Goal: Task Accomplishment & Management: Complete application form

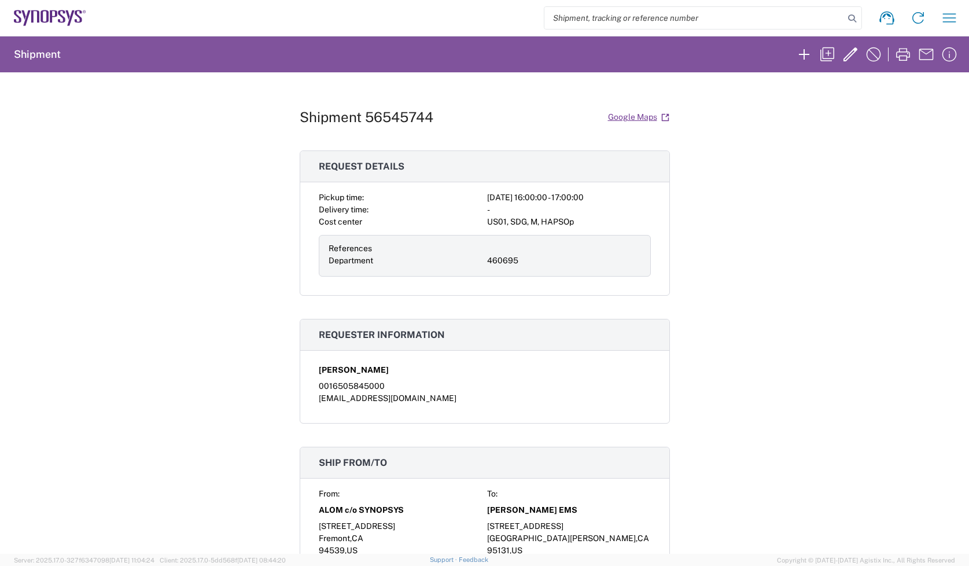
click at [54, 10] on icon at bounding box center [50, 18] width 72 height 16
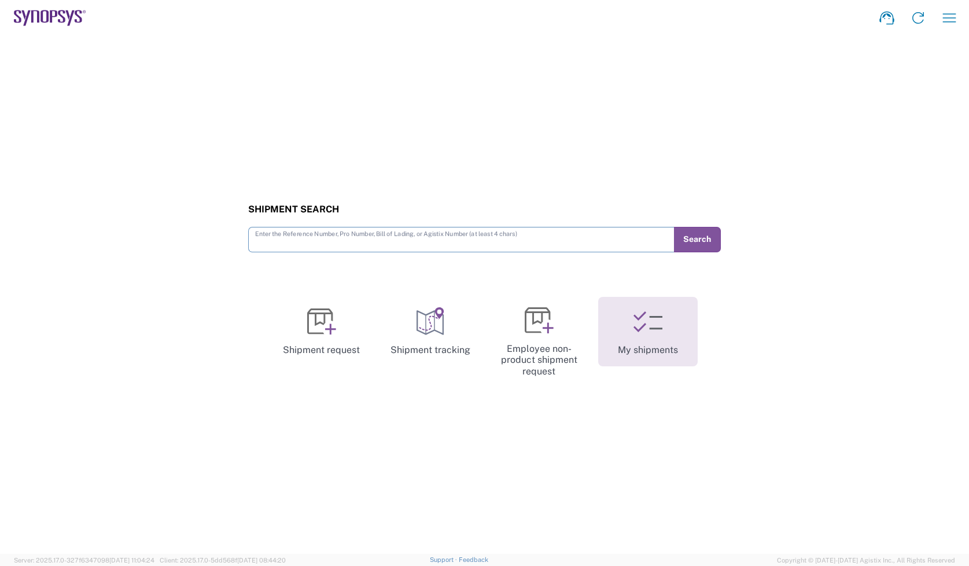
click at [669, 348] on link "My shipments" at bounding box center [648, 331] width 100 height 69
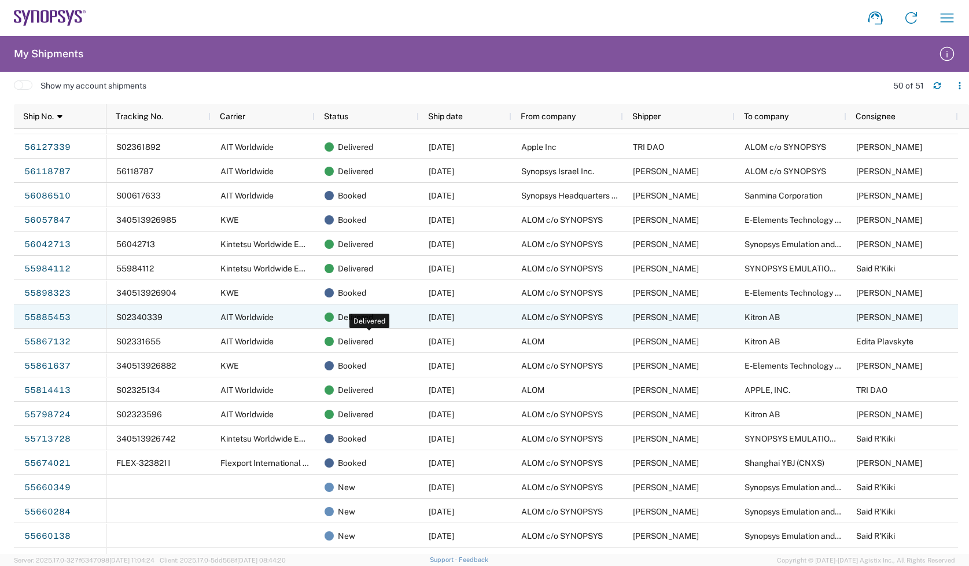
scroll to position [651, 0]
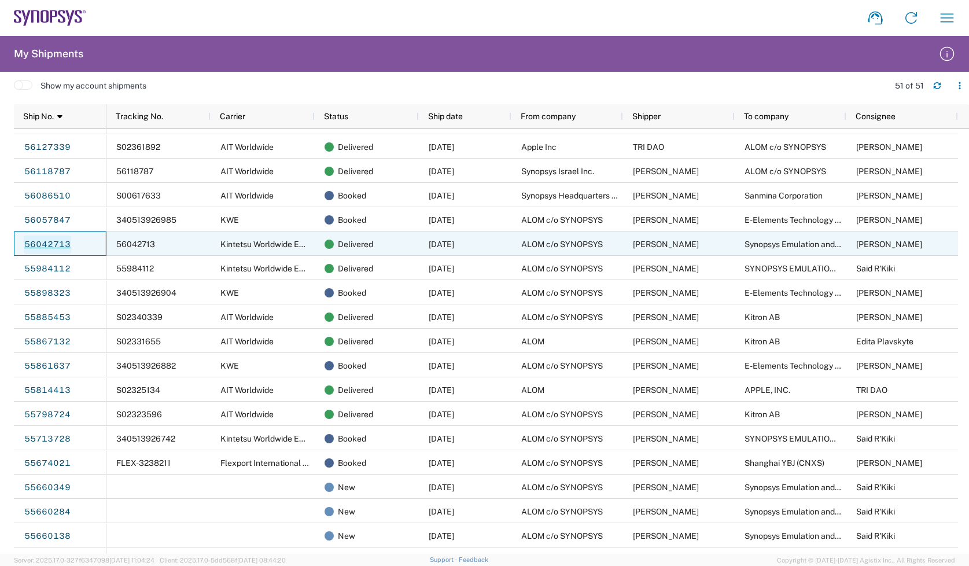
click at [35, 237] on link "56042713" at bounding box center [47, 244] width 47 height 19
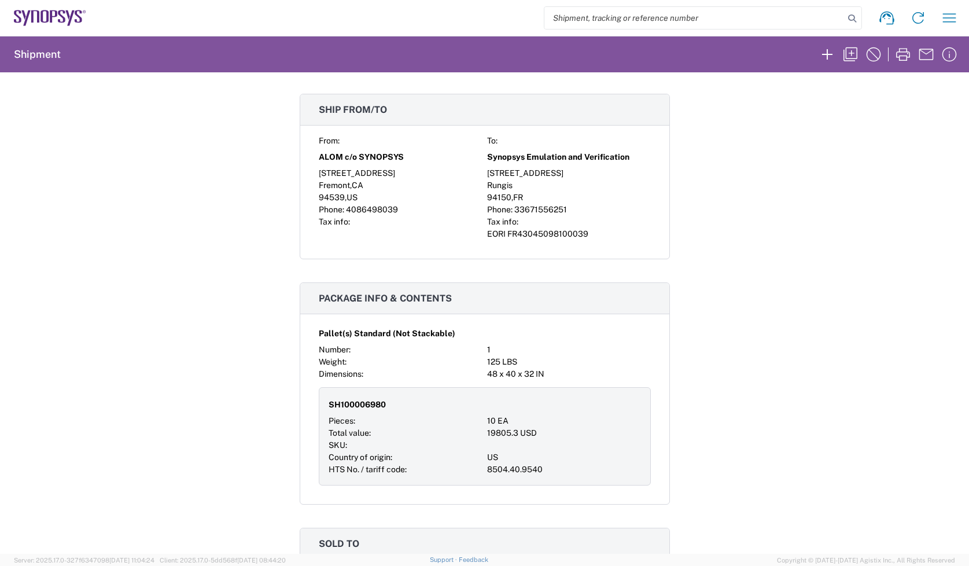
scroll to position [796, 0]
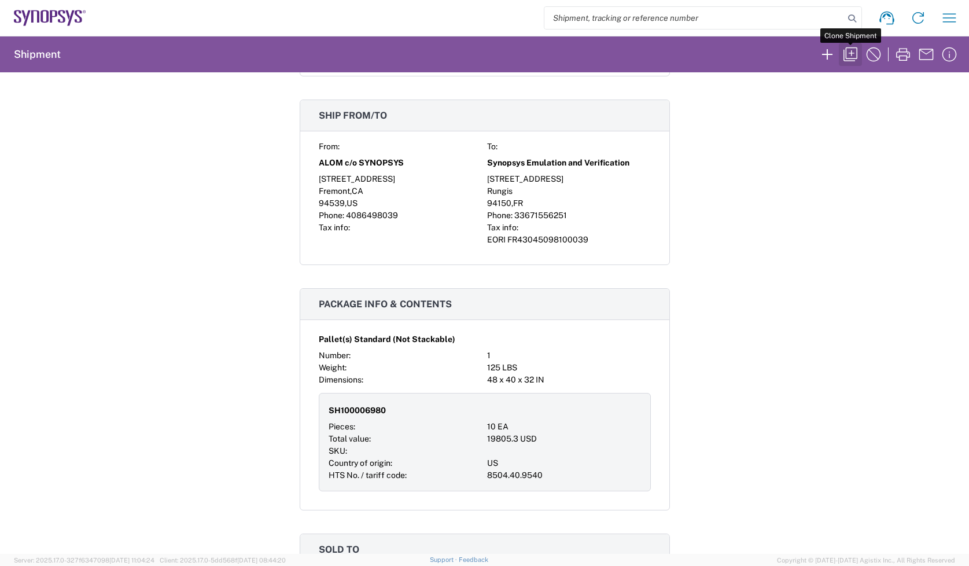
click at [855, 61] on icon "button" at bounding box center [850, 54] width 19 height 19
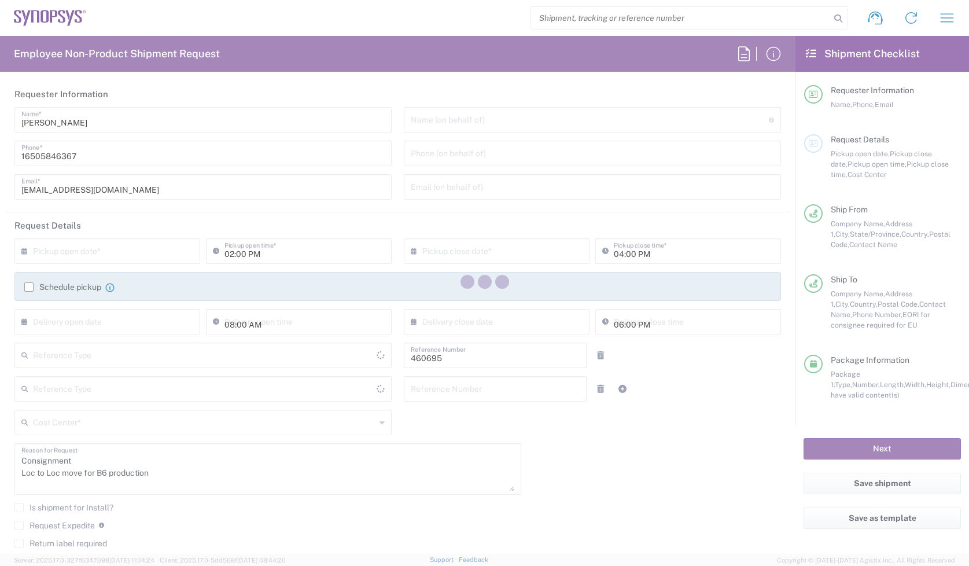
type input "Department"
type input "[GEOGRAPHIC_DATA]"
type input "[US_STATE]"
type input "[GEOGRAPHIC_DATA]"
type input "Carriage Insurance Paid"
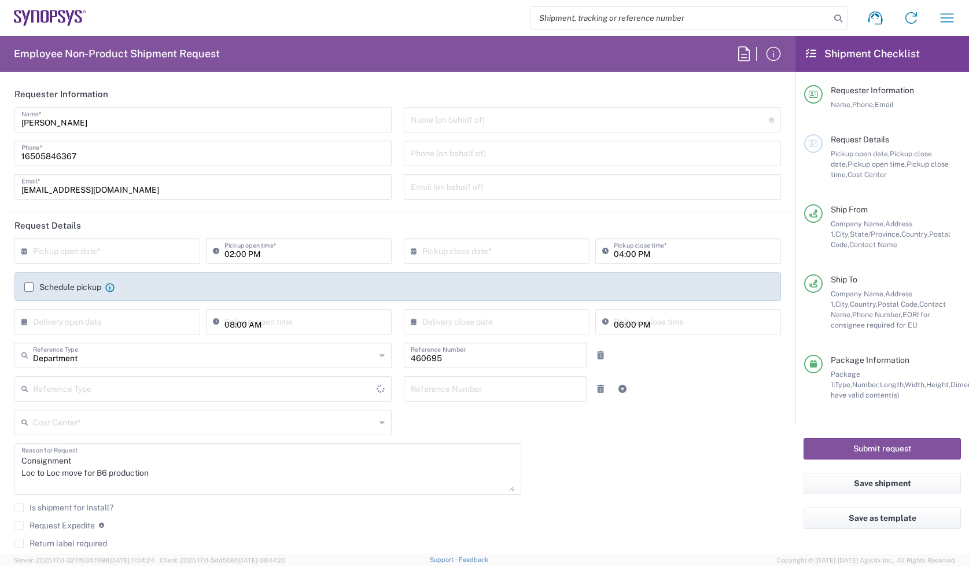
type input "US01, SDG, M, HAPSOp 460695"
type input "Pallet(s) Standard (Not Stackable)"
type input "[US_STATE]"
click at [148, 237] on header "Request Details" at bounding box center [398, 225] width 784 height 26
click at [142, 241] on input "text" at bounding box center [110, 250] width 154 height 20
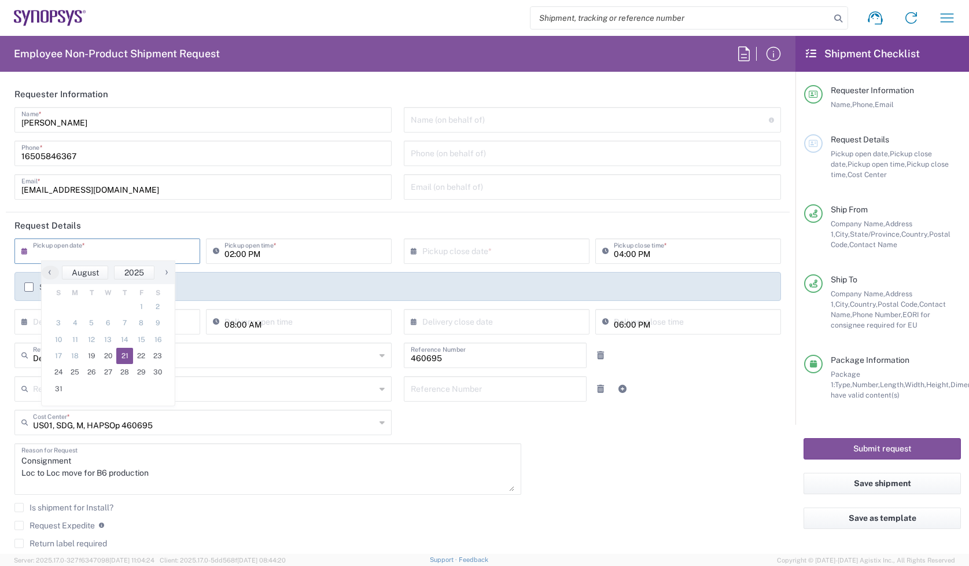
click at [131, 362] on span "21" at bounding box center [124, 356] width 17 height 16
type input "[DATE]"
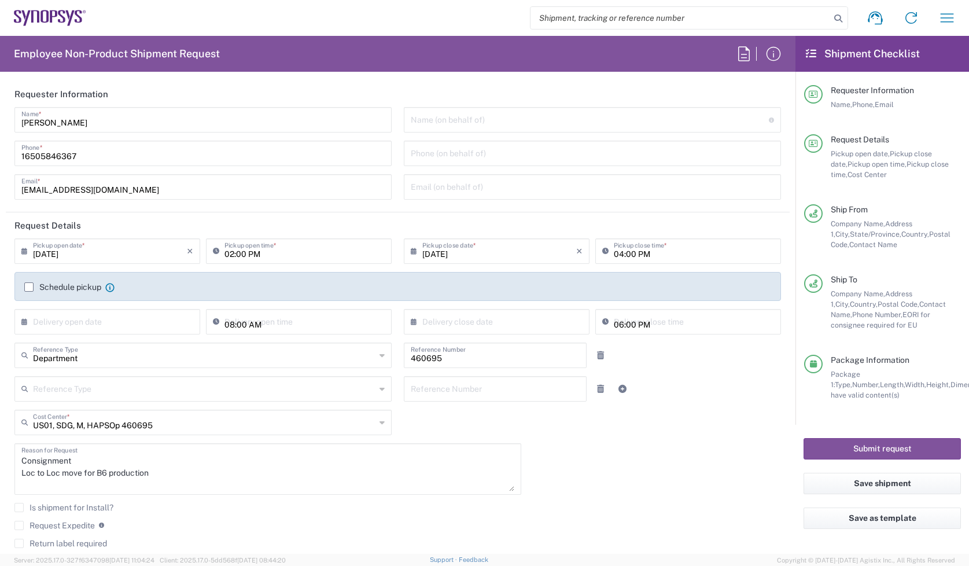
scroll to position [289, 0]
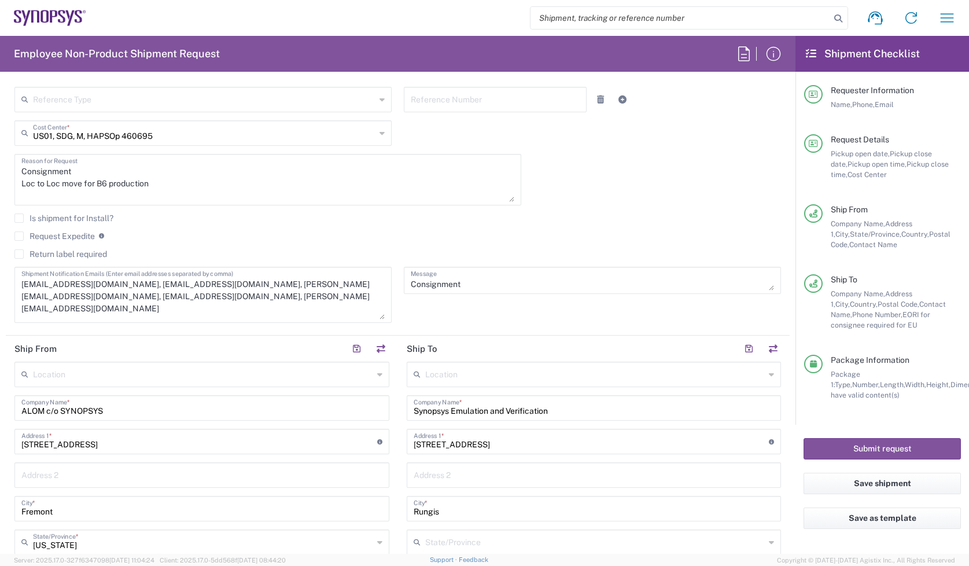
drag, startPoint x: 372, startPoint y: 285, endPoint x: 369, endPoint y: 314, distance: 29.1
click at [369, 314] on textarea "[EMAIL_ADDRESS][DOMAIN_NAME], [EMAIL_ADDRESS][DOMAIN_NAME], [PERSON_NAME][EMAIL…" at bounding box center [202, 294] width 363 height 49
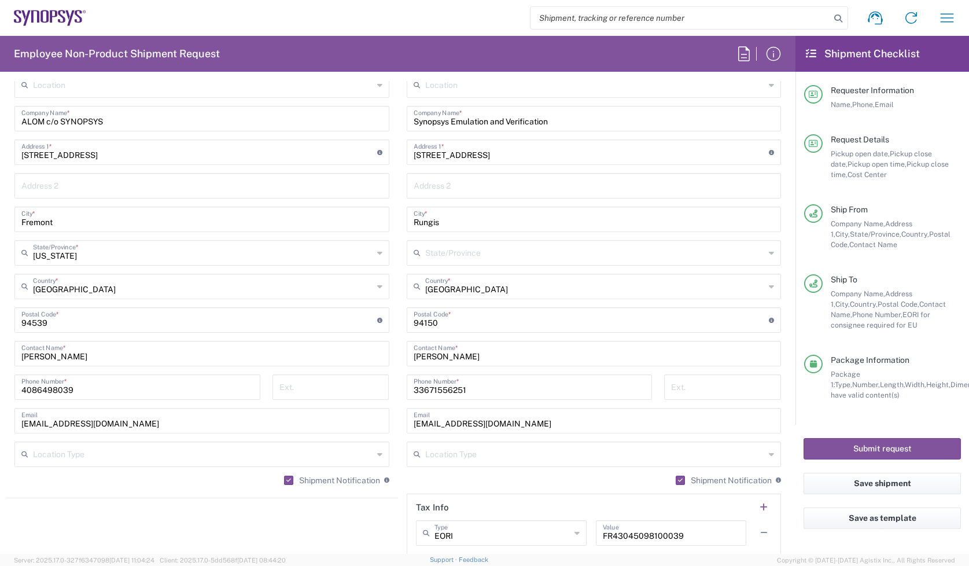
scroll to position [940, 0]
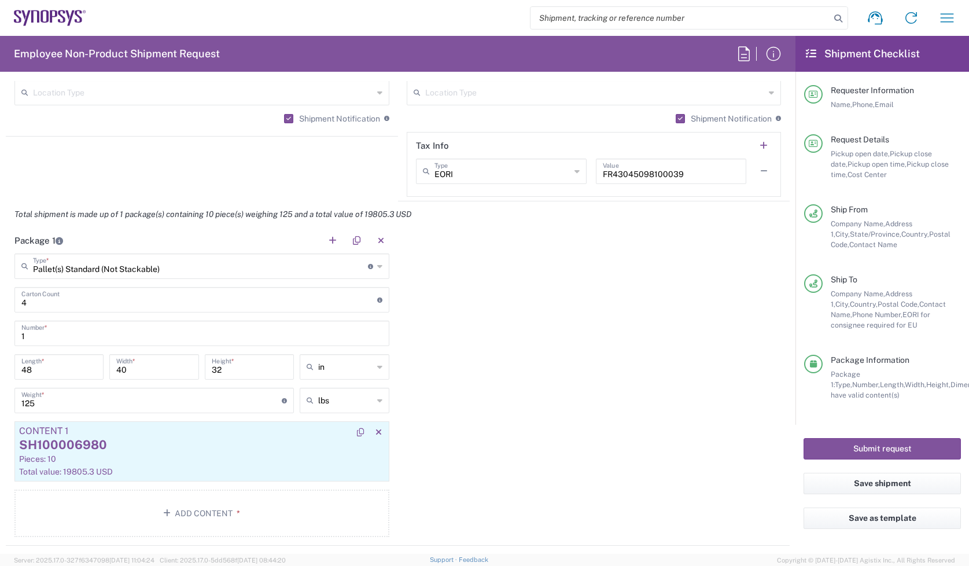
click at [119, 466] on article "Content 1 SH100006980 Pieces: 10 Total value: 19805.3 USD" at bounding box center [201, 451] width 375 height 60
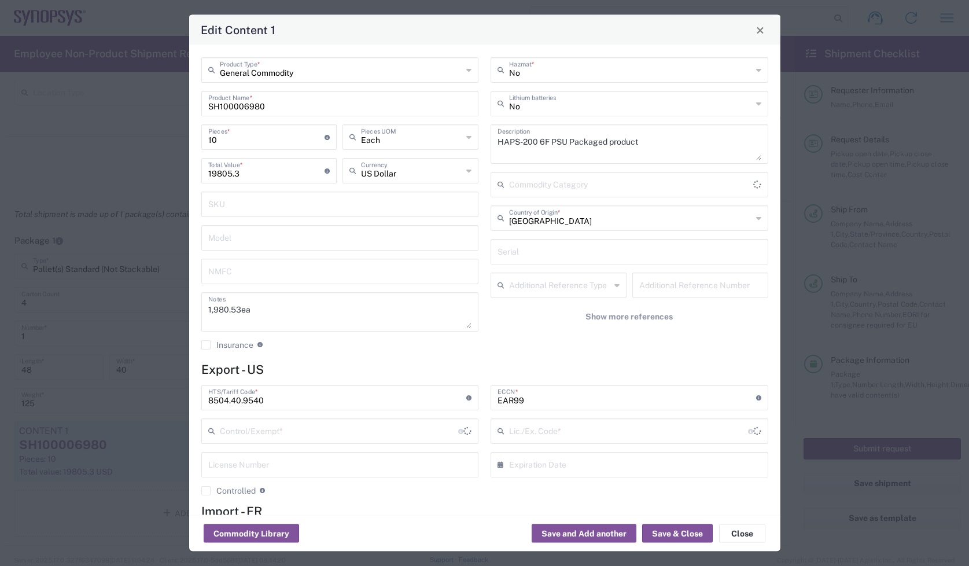
type input "NLR - No License Required"
type input "BIS"
click at [660, 533] on button "Save & Close" at bounding box center [677, 533] width 71 height 19
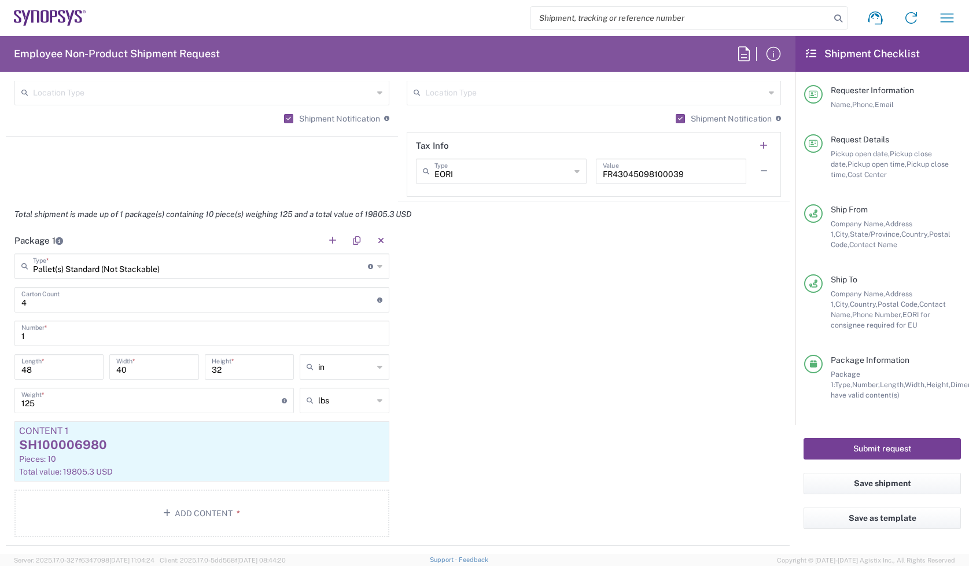
click at [804, 452] on button "Submit request" at bounding box center [882, 448] width 157 height 21
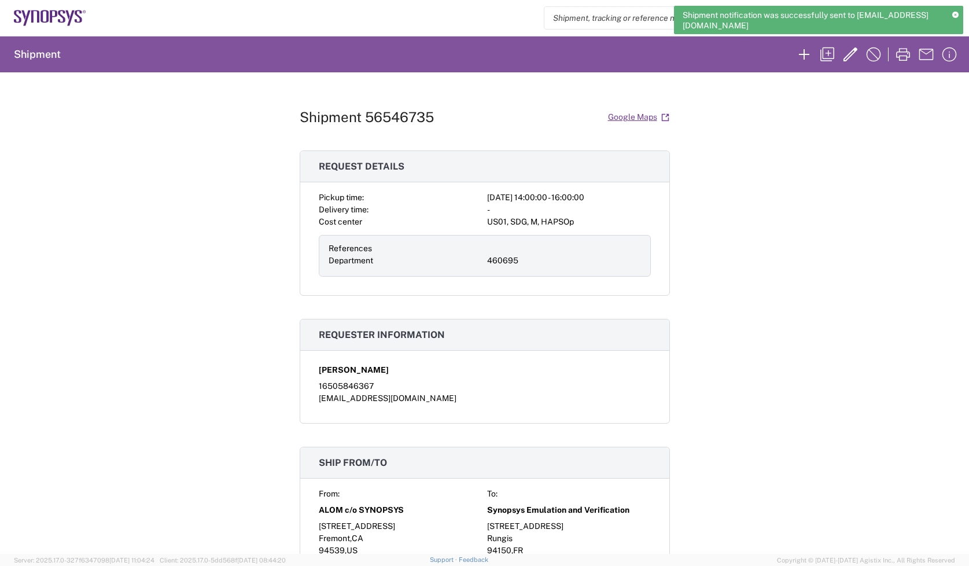
click at [419, 115] on h1 "Shipment 56546735" at bounding box center [367, 117] width 134 height 17
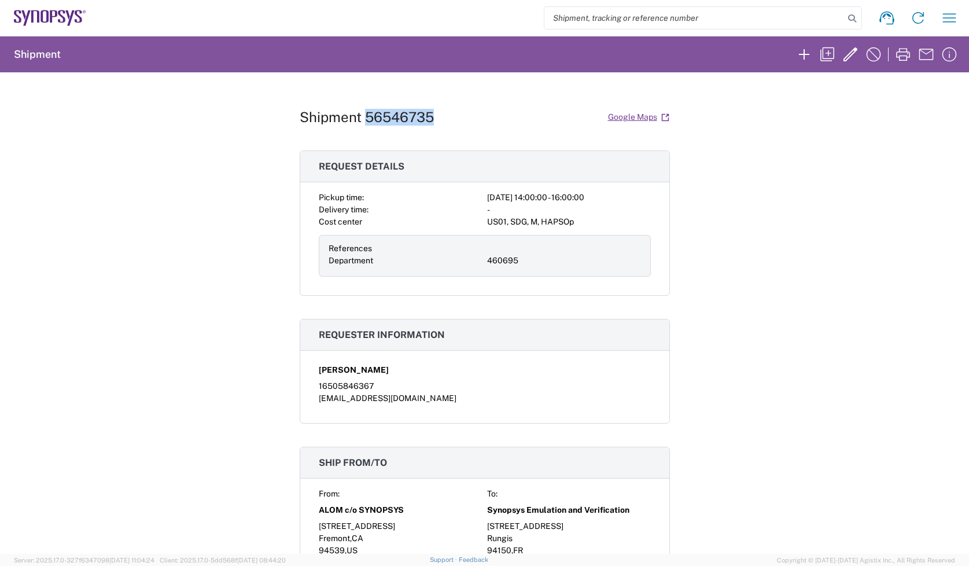
copy h1 "56546735"
